Goal: Complete application form

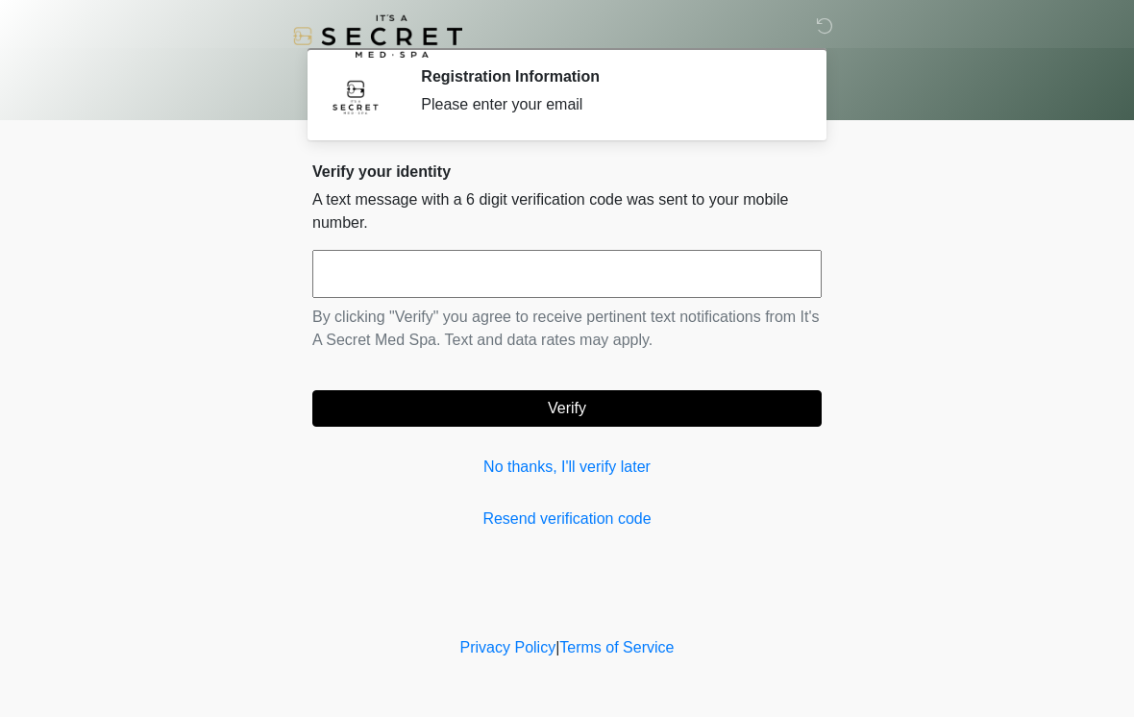
click at [685, 266] on input "text" at bounding box center [566, 274] width 509 height 48
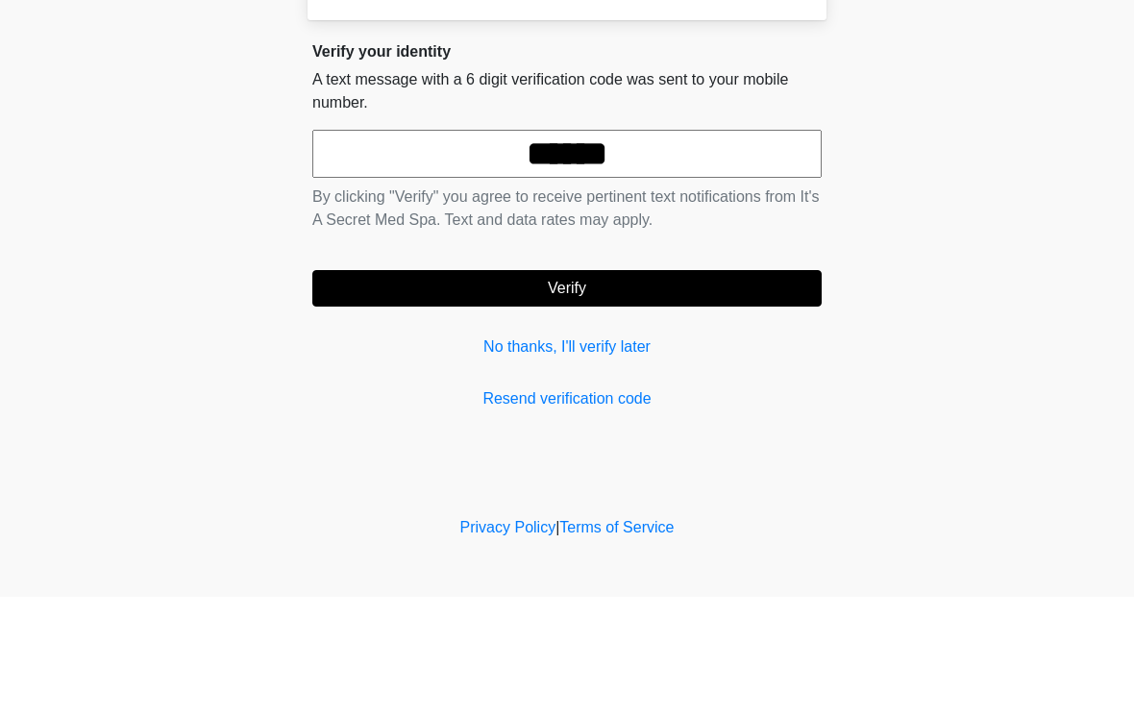
type input "******"
click at [652, 390] on button "Verify" at bounding box center [566, 408] width 509 height 37
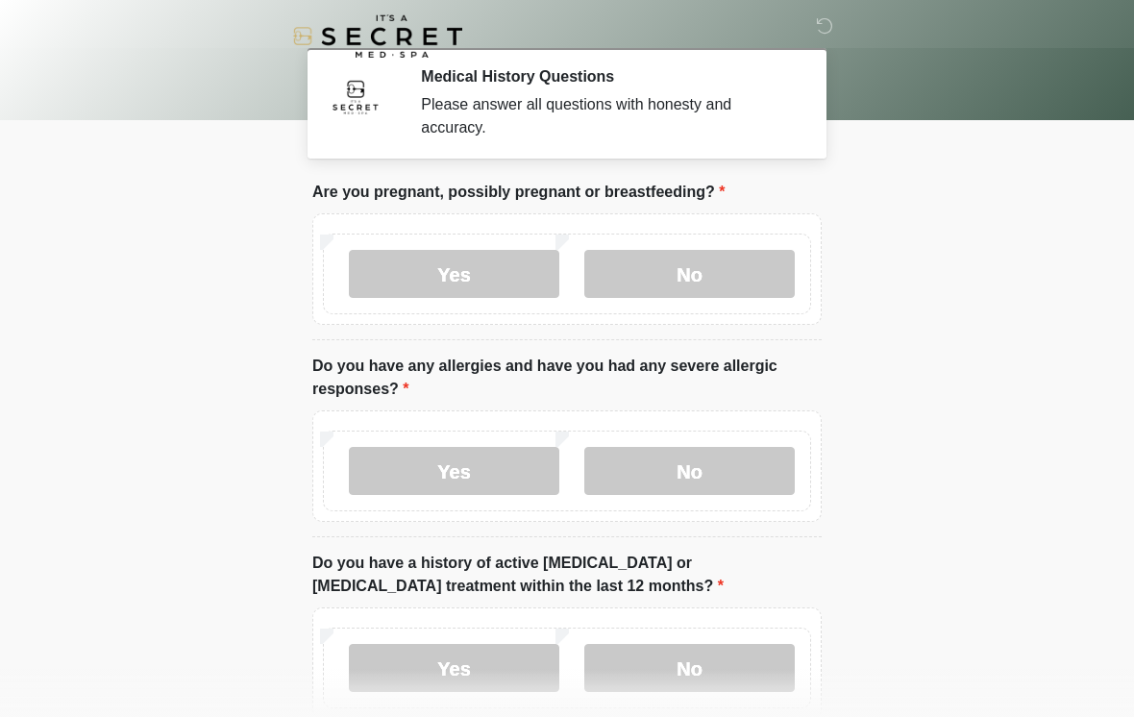
click at [643, 267] on label "No" at bounding box center [689, 274] width 210 height 48
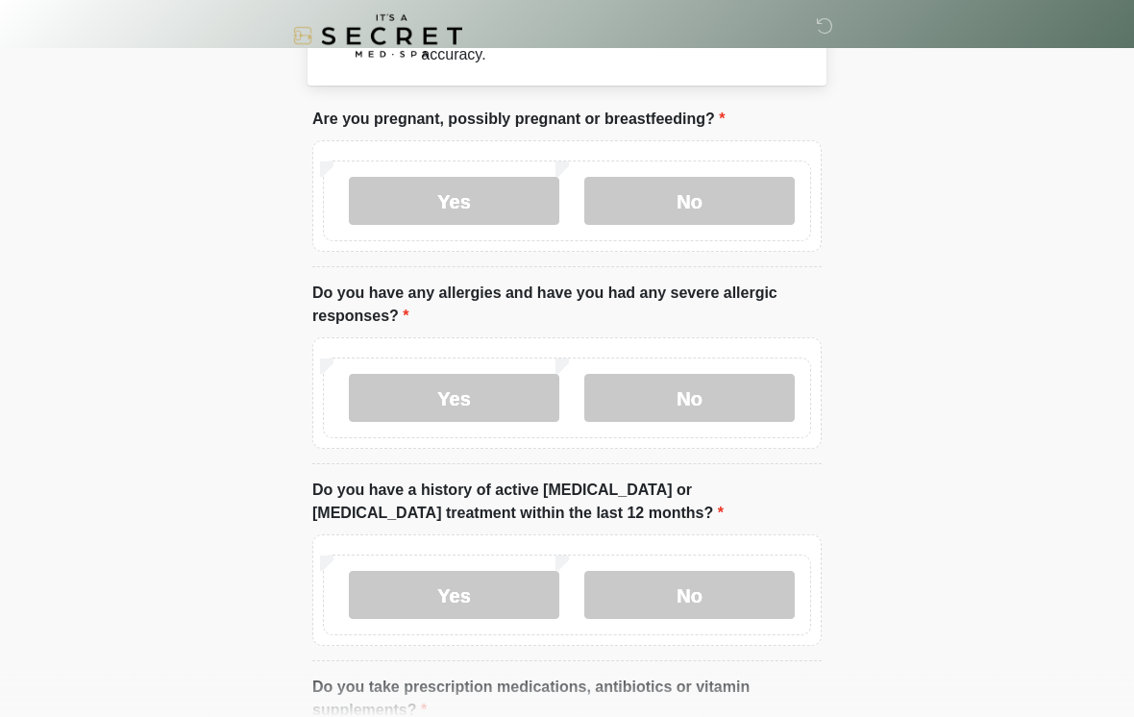
scroll to position [74, 0]
click at [493, 400] on label "Yes" at bounding box center [454, 397] width 210 height 48
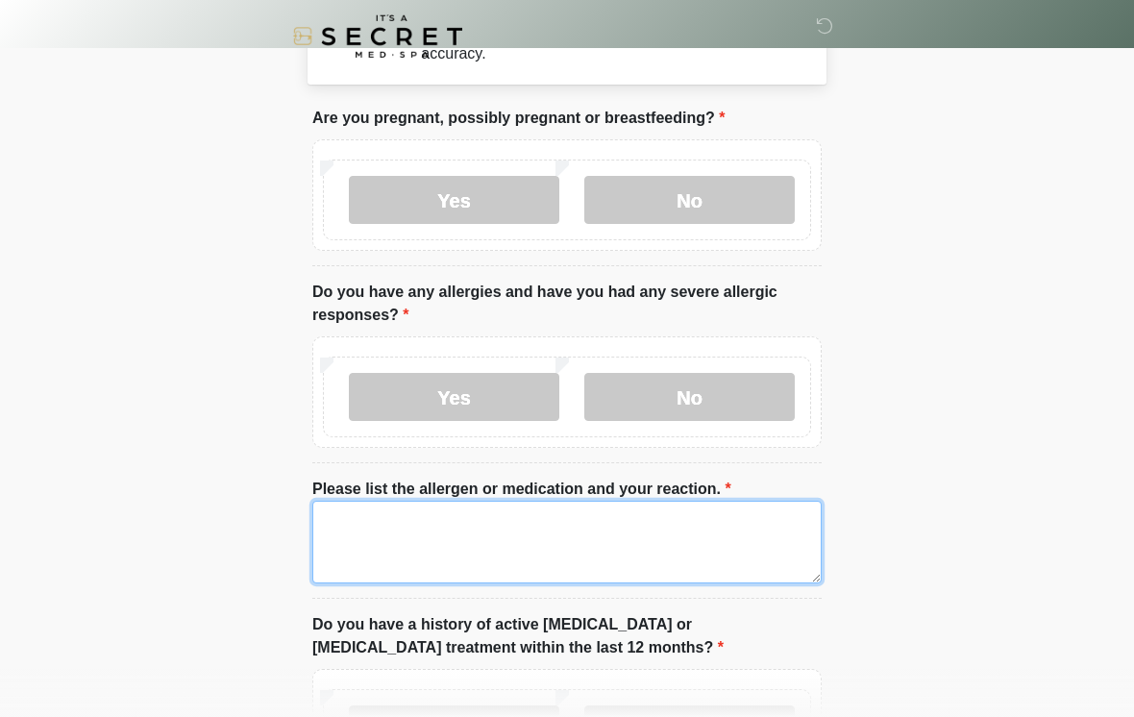
click at [597, 542] on textarea "Please list the allergen or medication and your reaction." at bounding box center [566, 542] width 509 height 83
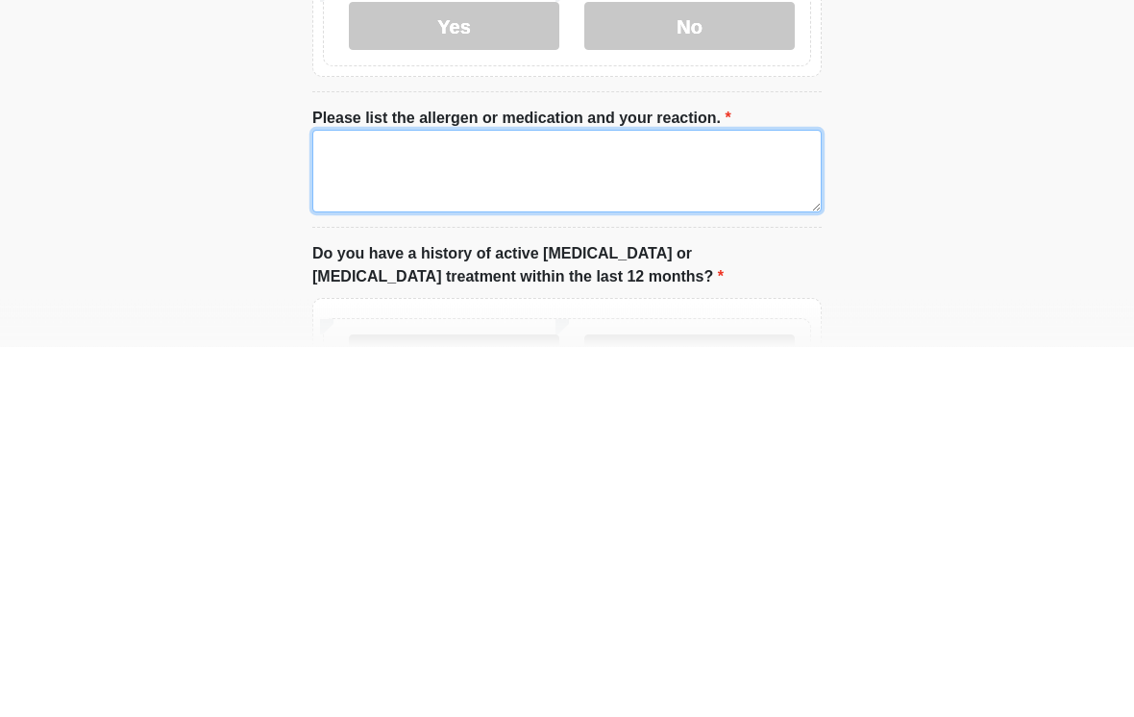
type textarea "*"
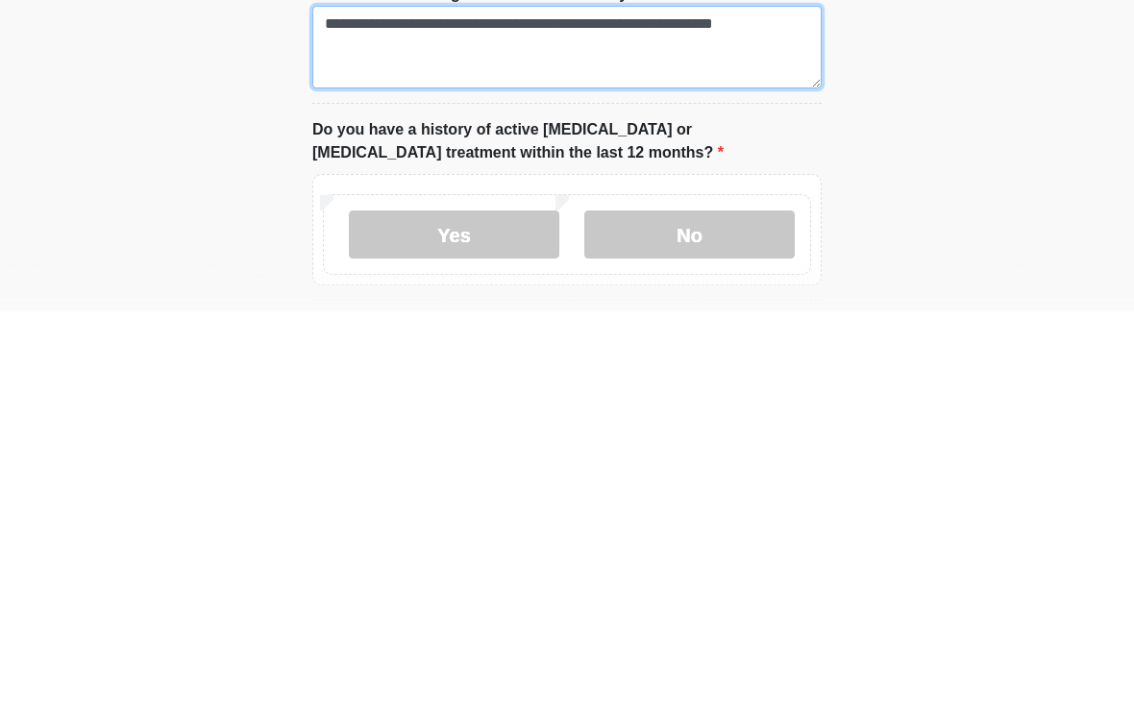
scroll to position [167, 0]
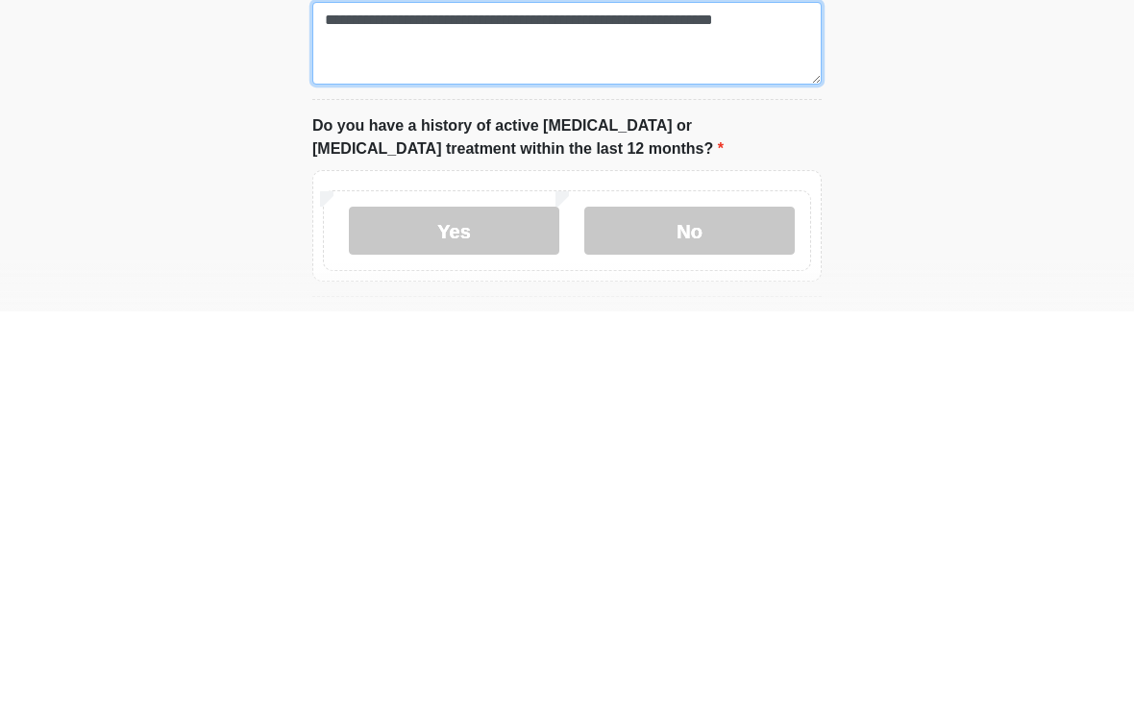
type textarea "**********"
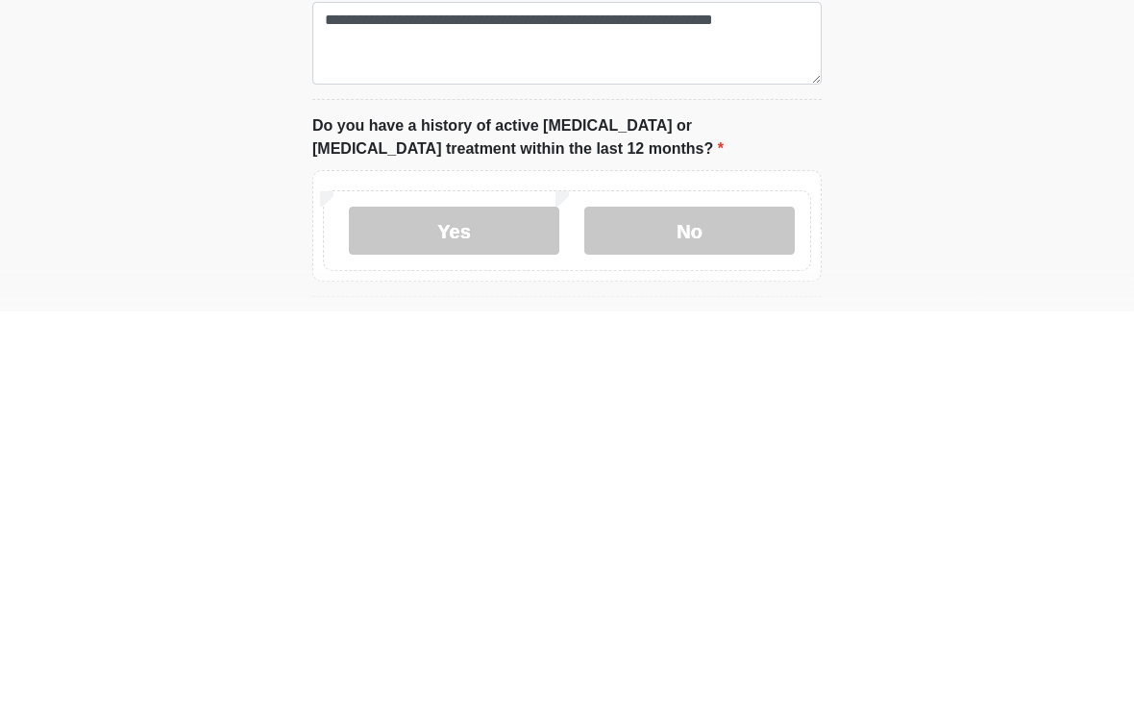
click at [656, 612] on label "No" at bounding box center [689, 636] width 210 height 48
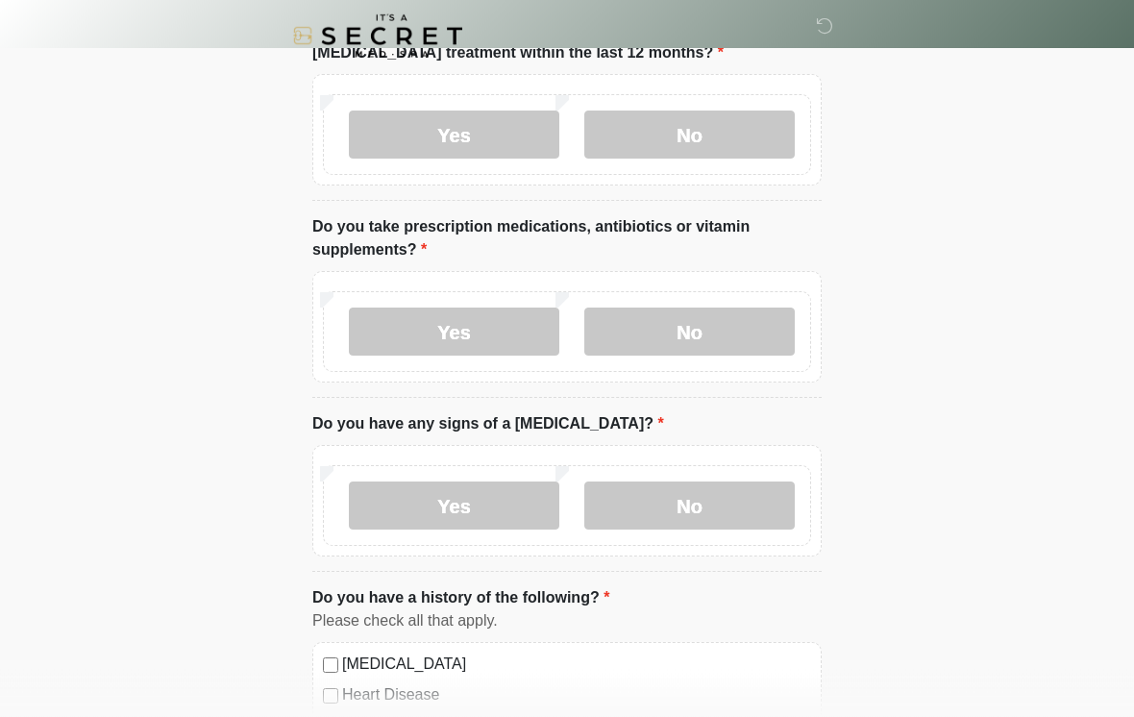
scroll to position [669, 0]
click at [492, 324] on label "Yes" at bounding box center [454, 332] width 210 height 48
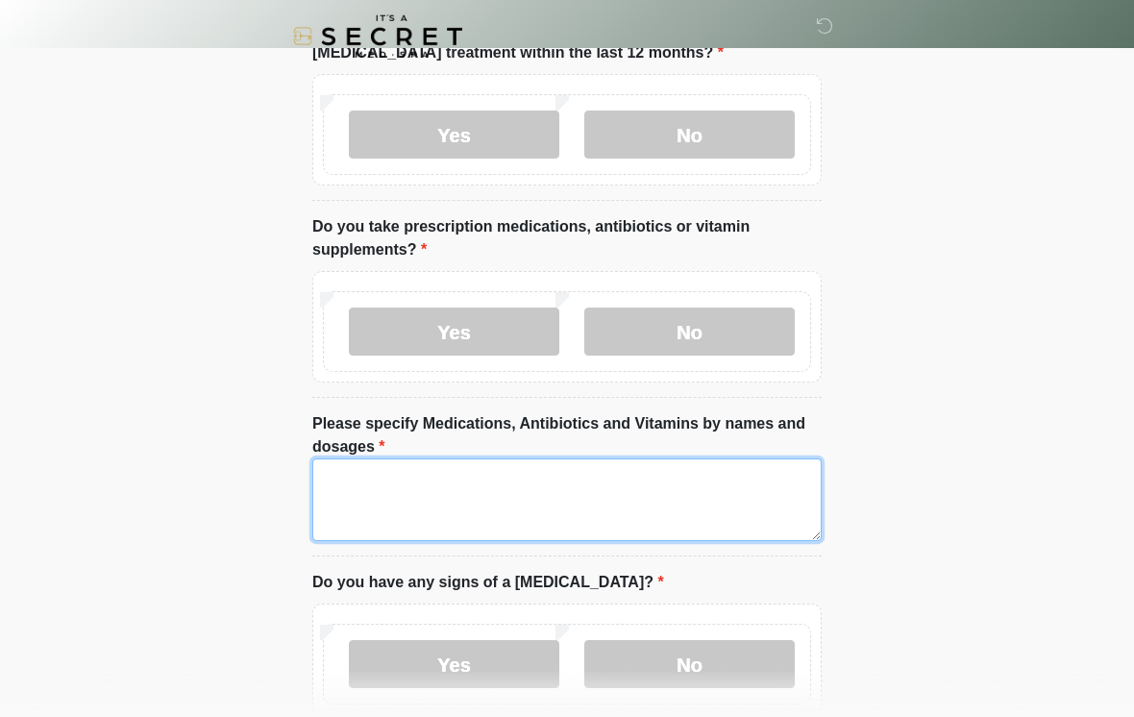
click at [587, 511] on textarea "Please specify Medications, Antibiotics and Vitamins by names and dosages" at bounding box center [566, 499] width 509 height 83
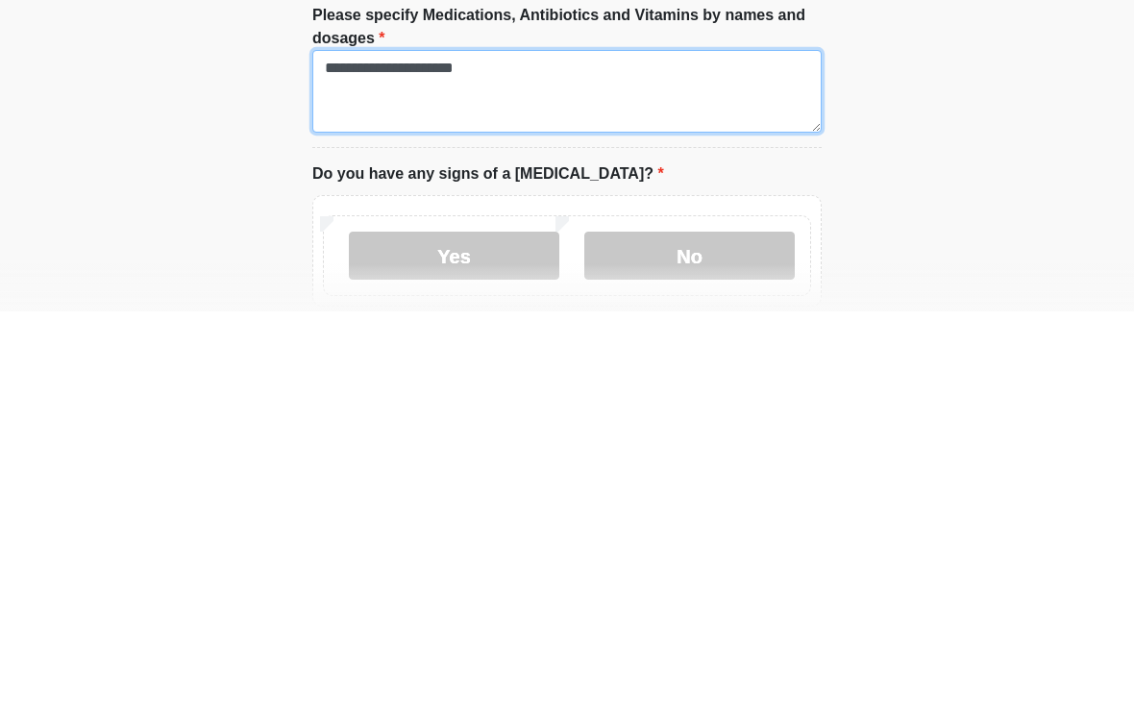
scroll to position [676, 0]
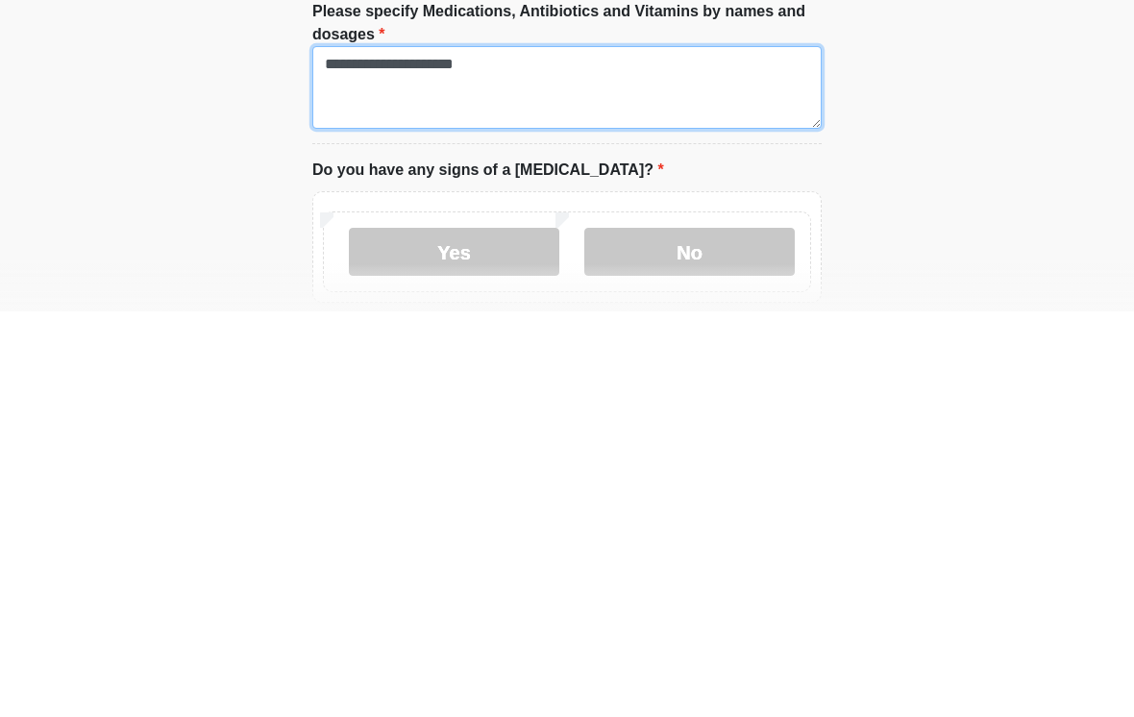
click at [466, 452] on textarea "**********" at bounding box center [566, 493] width 509 height 83
type textarea "********"
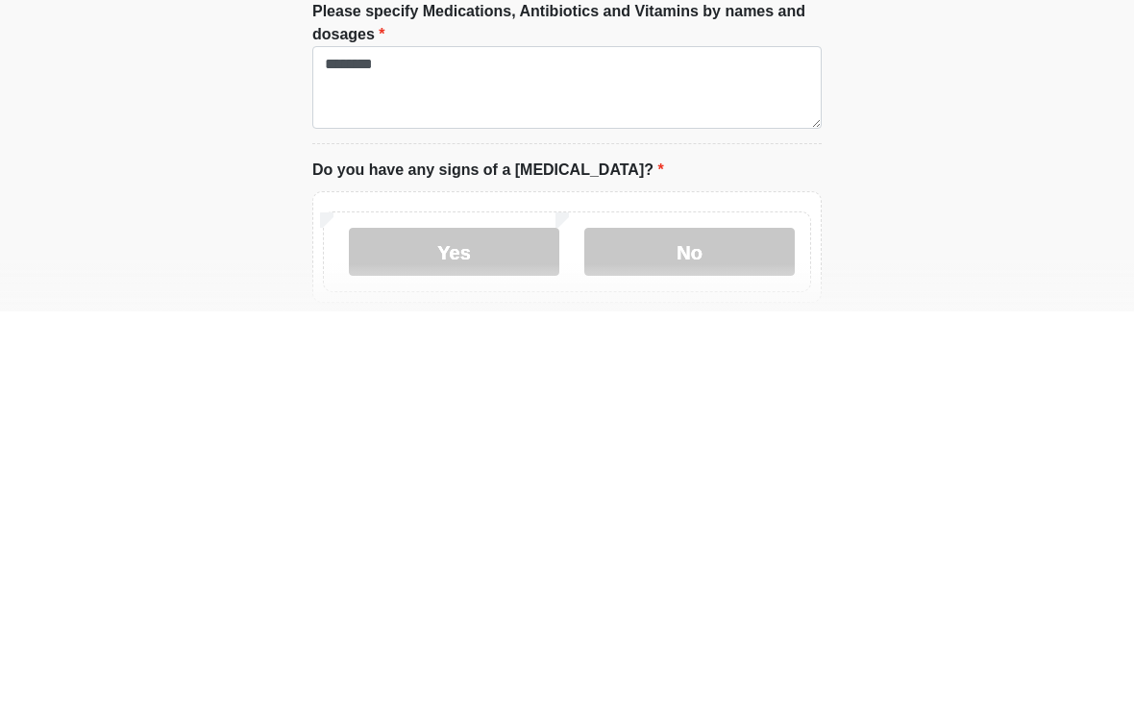
click at [683, 633] on label "No" at bounding box center [689, 657] width 210 height 48
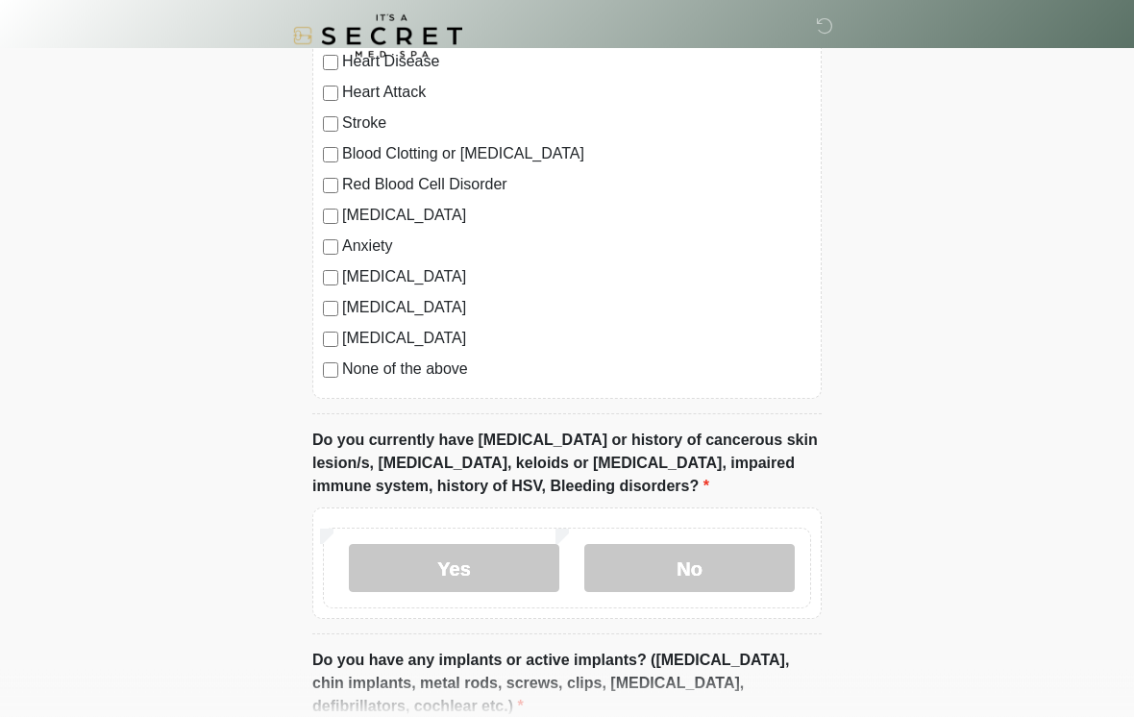
scroll to position [1461, 0]
click at [647, 554] on label "No" at bounding box center [689, 568] width 210 height 48
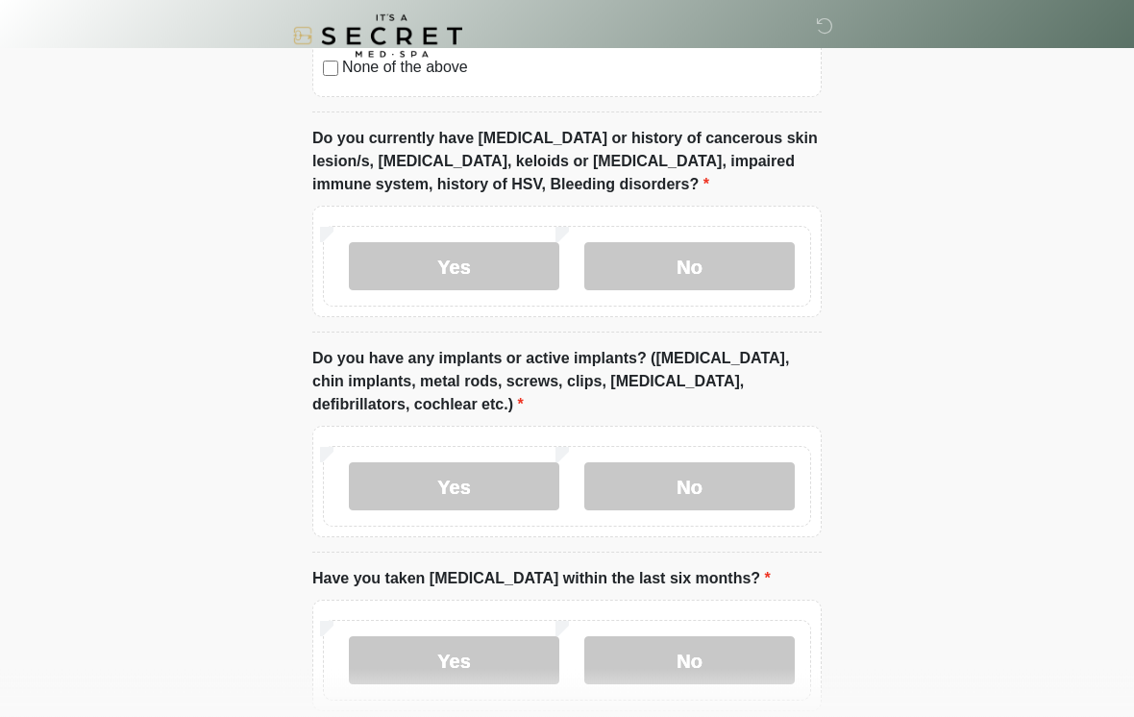
scroll to position [1782, 0]
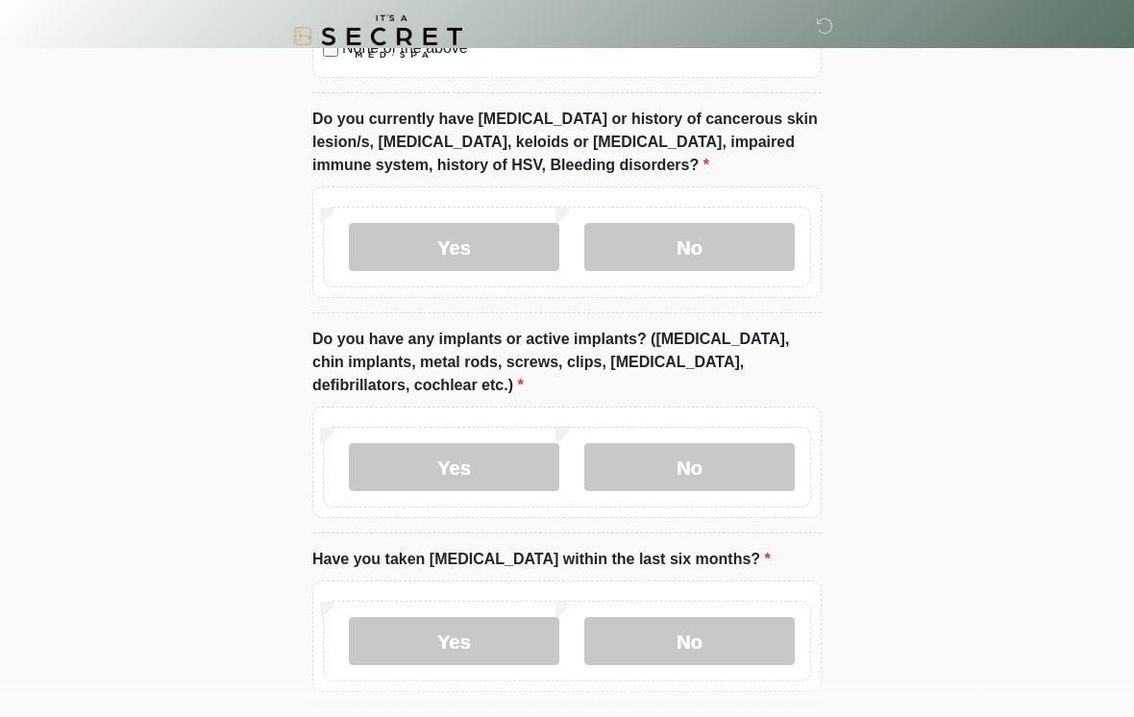
click at [678, 462] on label "No" at bounding box center [689, 467] width 210 height 48
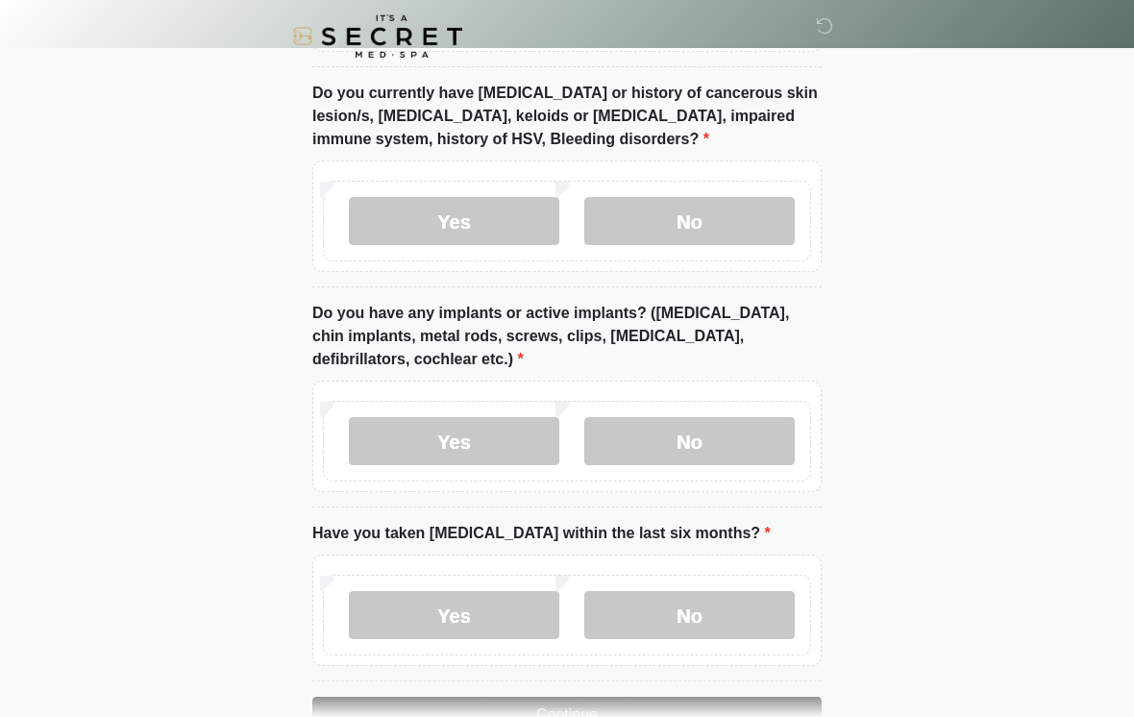
scroll to position [1893, 0]
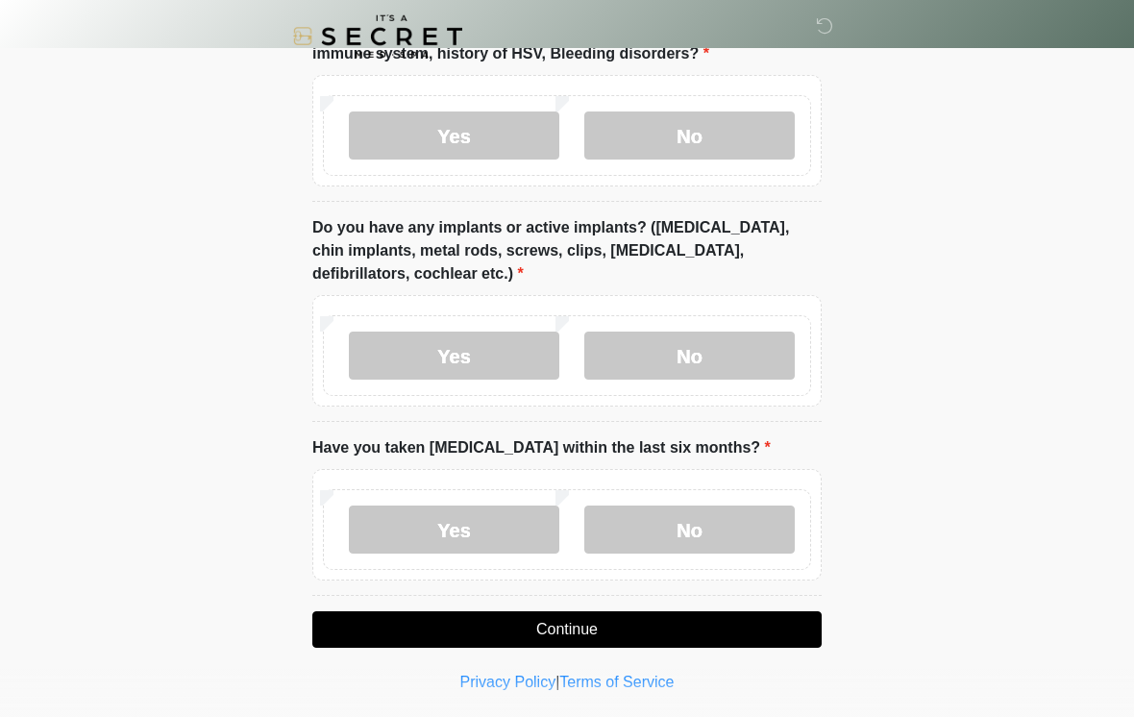
click at [674, 528] on label "No" at bounding box center [689, 529] width 210 height 48
click at [636, 634] on button "Continue" at bounding box center [566, 629] width 509 height 37
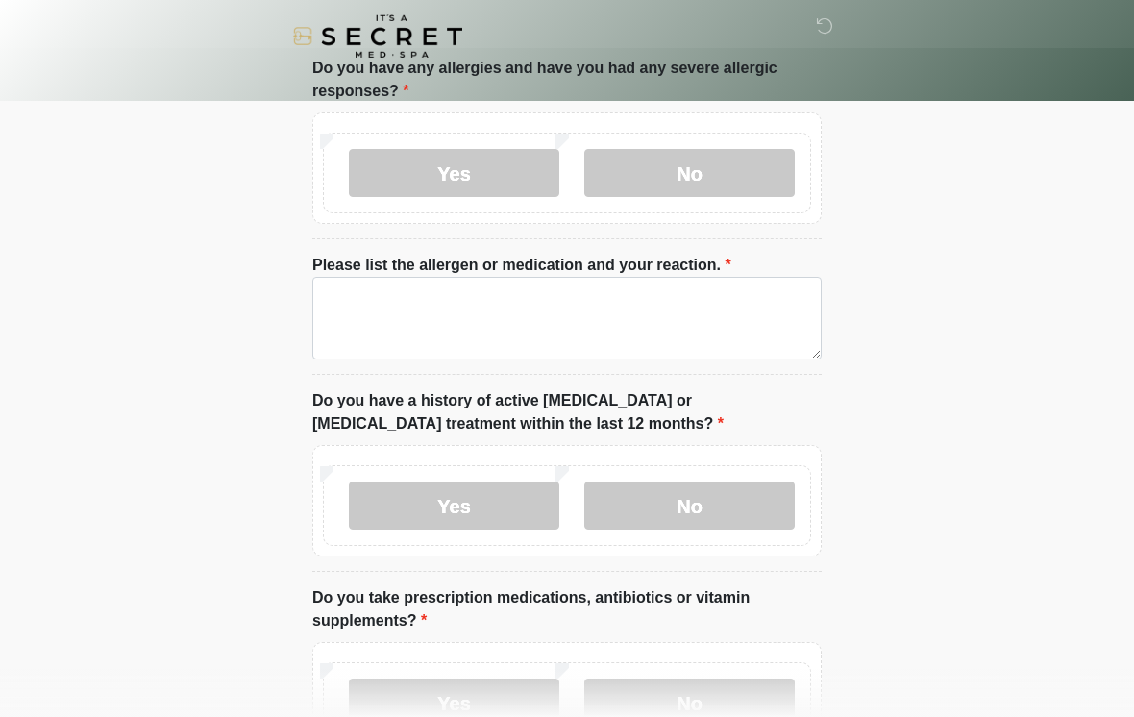
scroll to position [0, 0]
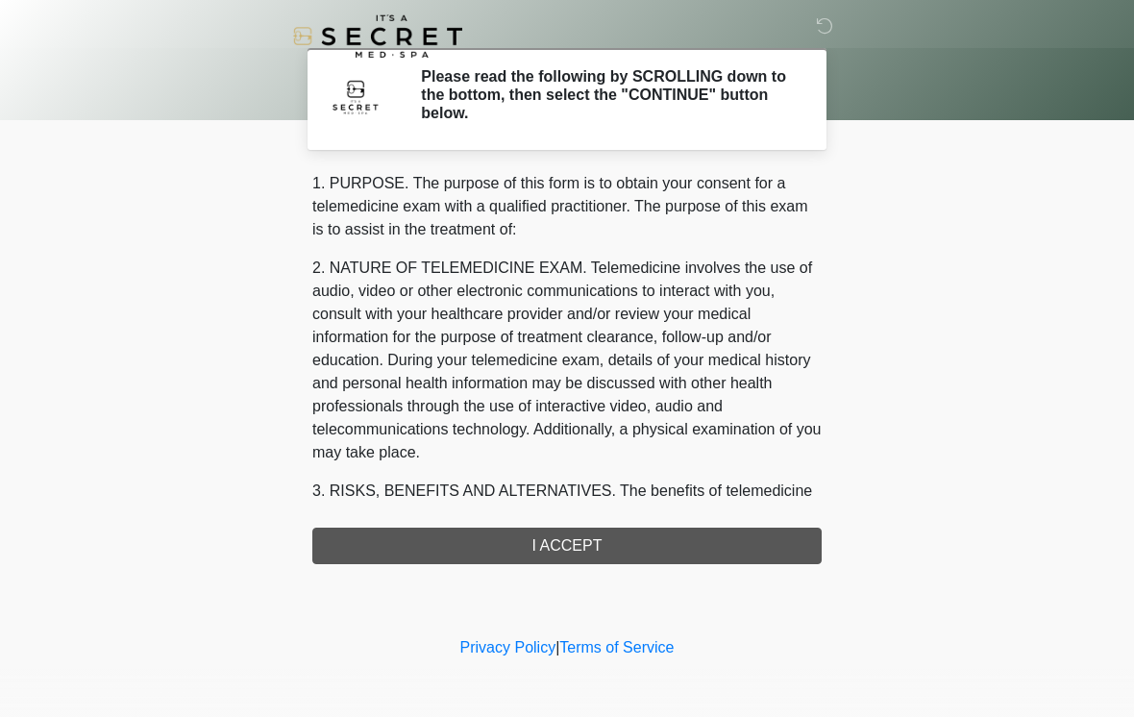
click at [602, 546] on div "1. PURPOSE. The purpose of this form is to obtain your consent for a telemedici…" at bounding box center [566, 368] width 509 height 392
click at [600, 547] on div "1. PURPOSE. The purpose of this form is to obtain your consent for a telemedici…" at bounding box center [566, 368] width 509 height 392
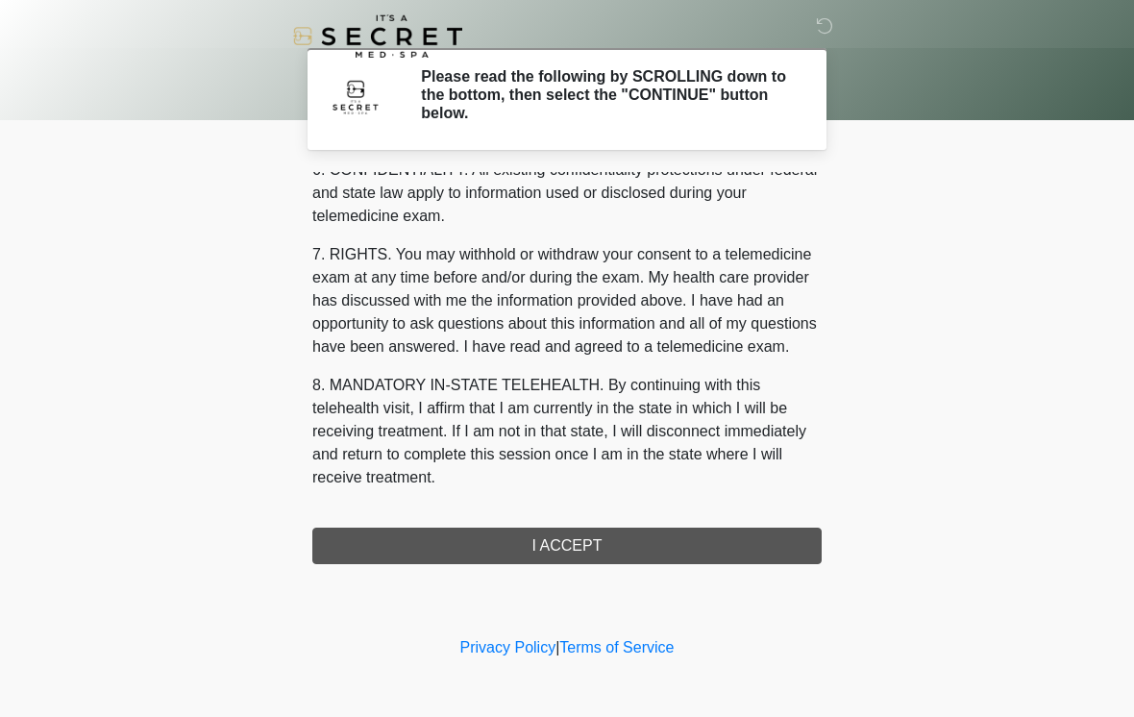
click at [606, 563] on div "‎ ‎ Please read the following by SCROLLING down to the bottom, then select the …" at bounding box center [567, 316] width 577 height 594
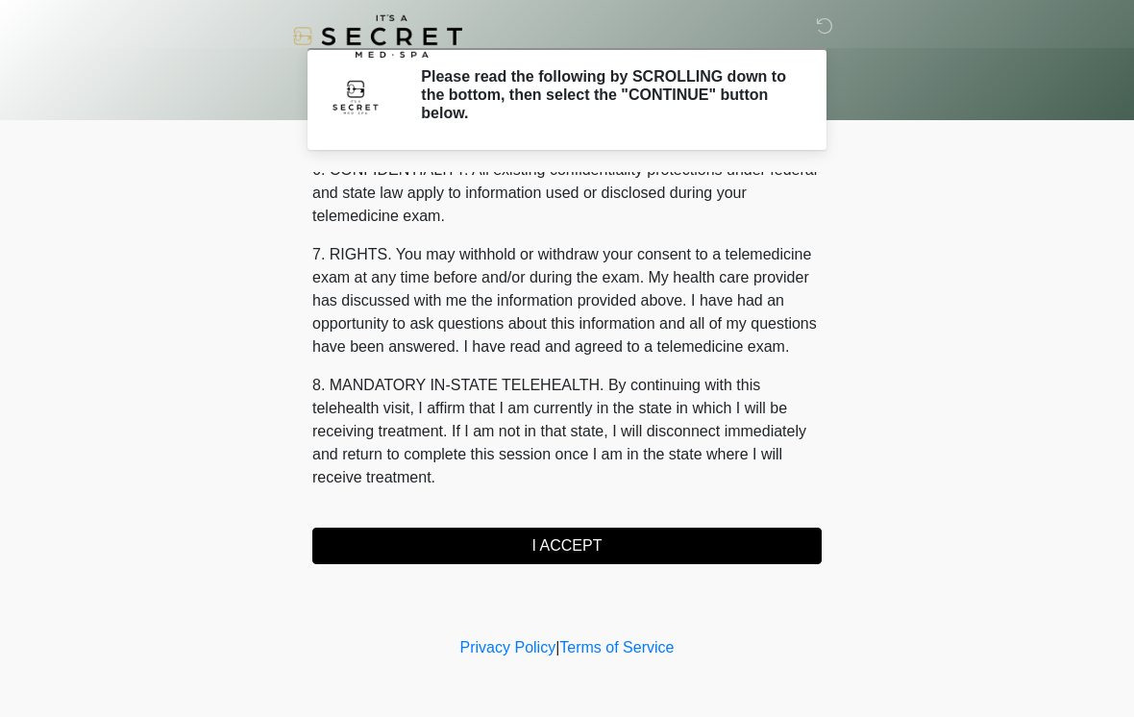
click at [601, 549] on button "I ACCEPT" at bounding box center [566, 546] width 509 height 37
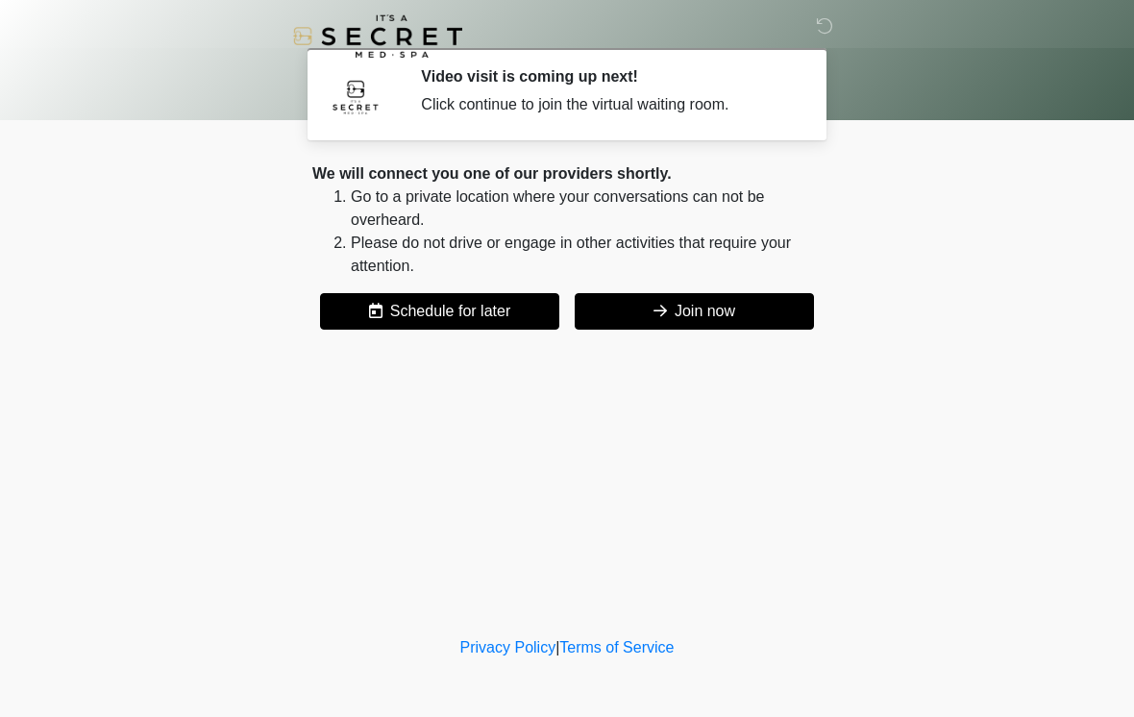
click at [660, 317] on icon at bounding box center [659, 310] width 13 height 15
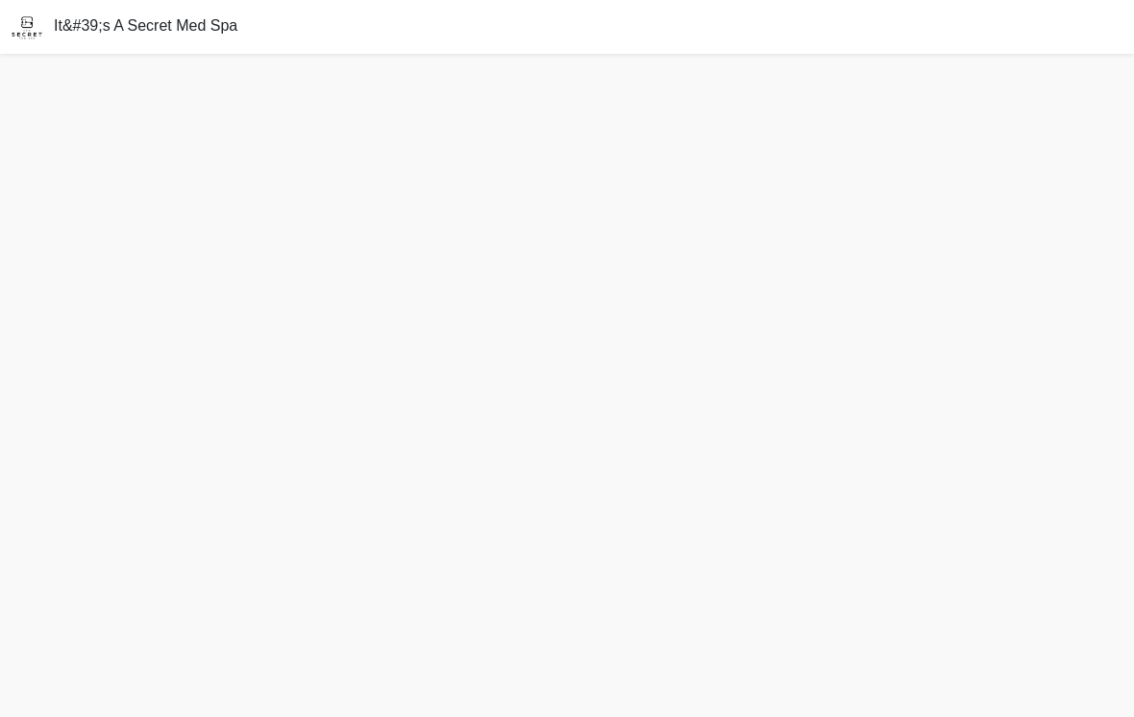
click at [729, 298] on div at bounding box center [567, 385] width 1134 height 663
